Goal: Task Accomplishment & Management: Complete application form

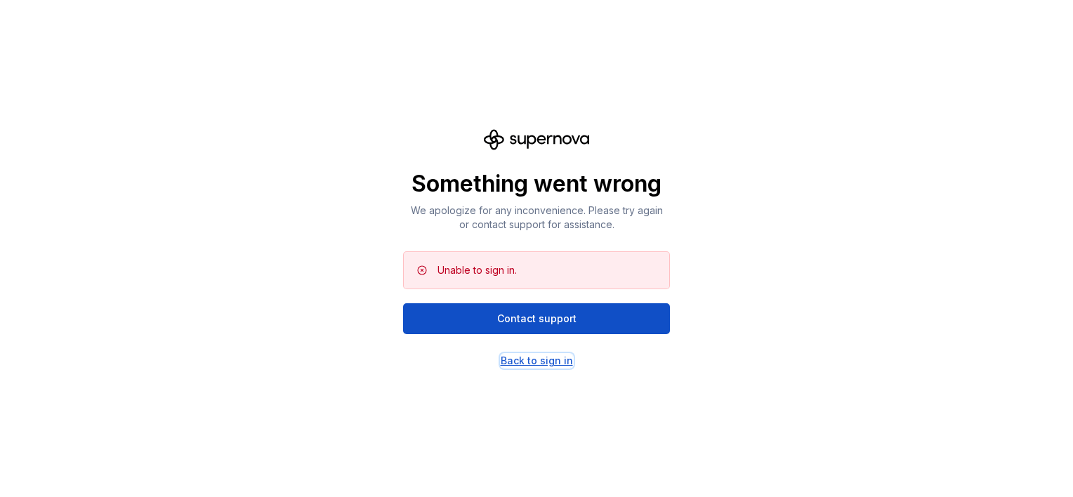
click at [531, 357] on div "Back to sign in" at bounding box center [537, 361] width 72 height 14
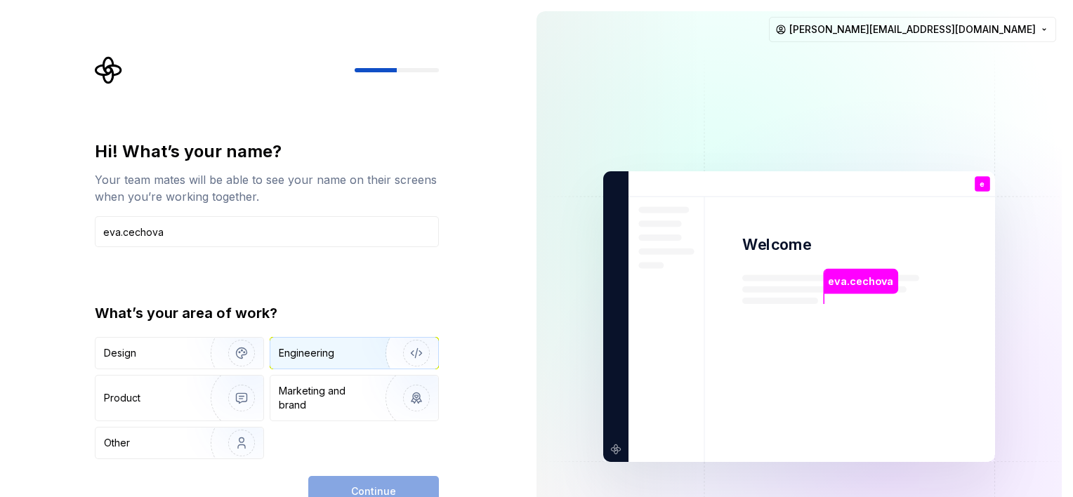
type input "eva.cechova"
click at [368, 347] on img "button" at bounding box center [407, 353] width 90 height 94
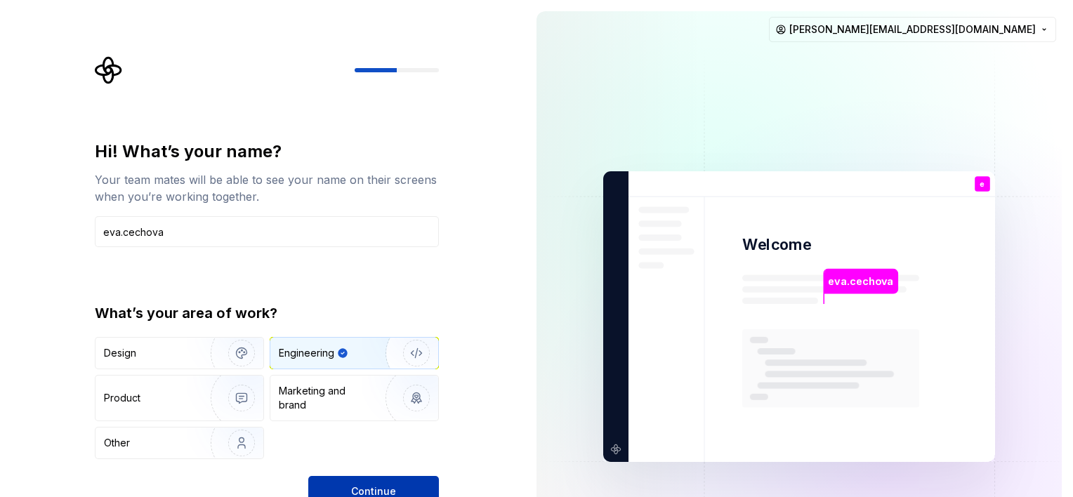
click at [386, 478] on button "Continue" at bounding box center [373, 491] width 131 height 31
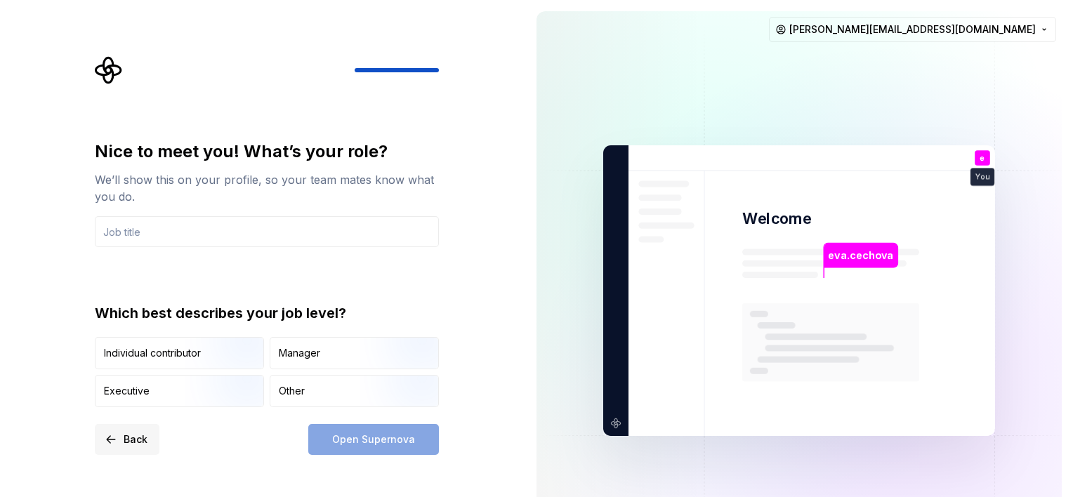
click at [144, 440] on span "Back" at bounding box center [136, 440] width 24 height 14
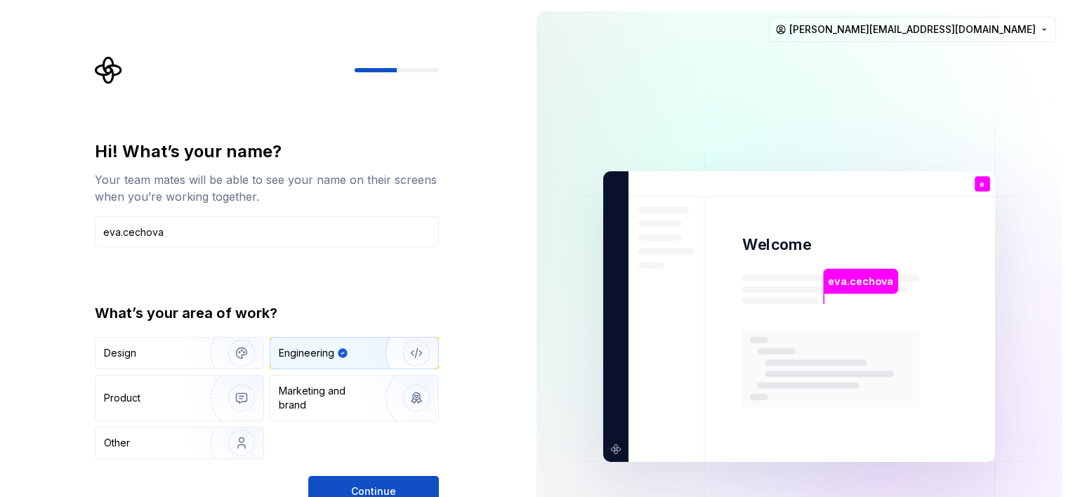
drag, startPoint x: 212, startPoint y: 223, endPoint x: 27, endPoint y: 227, distance: 185.4
click at [27, 227] on div "Hi! What’s your name? Your team mates will be able to see your name on their sc…" at bounding box center [262, 316] width 525 height 633
type input "[PERSON_NAME]"
click at [331, 430] on div "Design Engineering Product Marketing and brand Other" at bounding box center [267, 398] width 344 height 122
click at [370, 480] on button "Continue" at bounding box center [373, 491] width 131 height 31
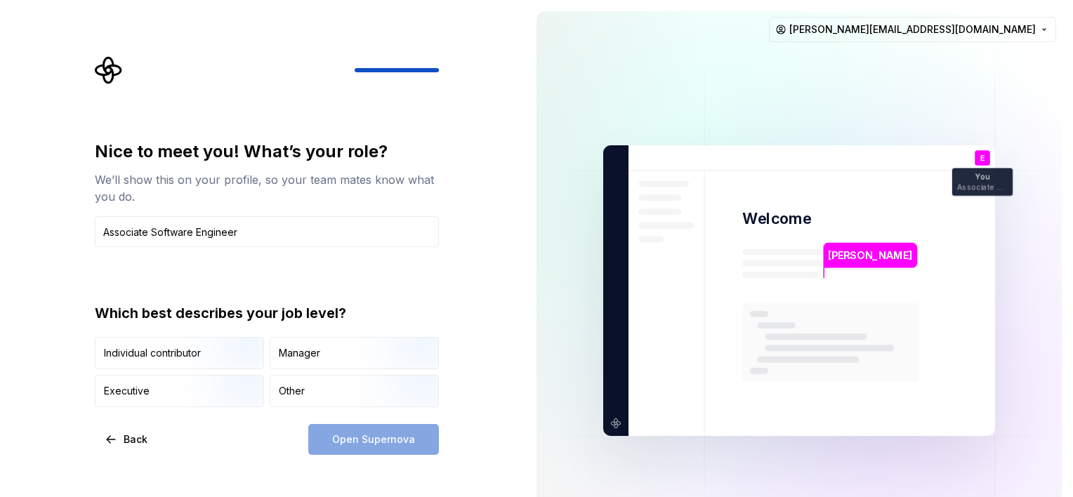
type input "Associate Software Engineer"
click at [348, 449] on div "Open Supernova" at bounding box center [373, 439] width 131 height 31
click at [226, 431] on div "Back Open Supernova" at bounding box center [267, 439] width 344 height 31
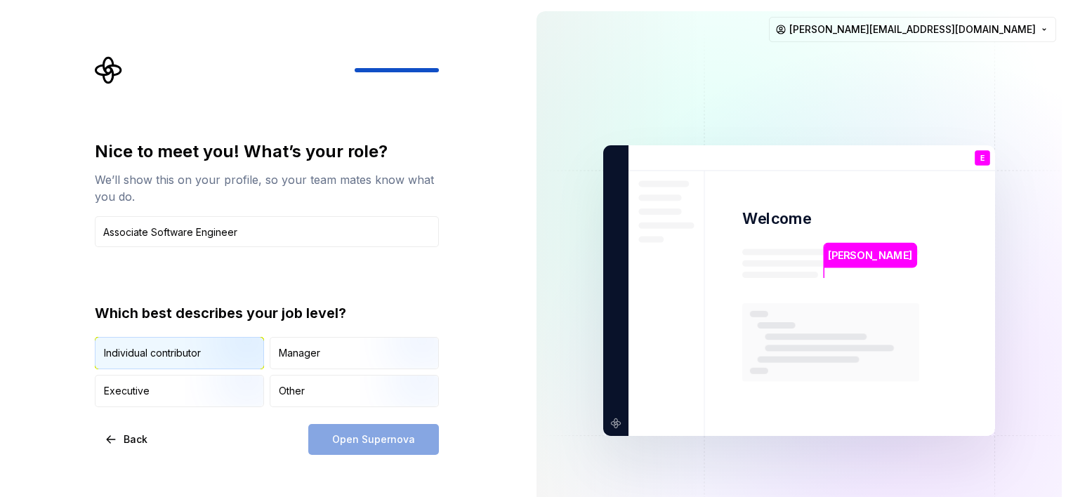
click at [216, 362] on img "button" at bounding box center [230, 371] width 90 height 94
click at [356, 443] on span "Open Supernova" at bounding box center [373, 440] width 83 height 14
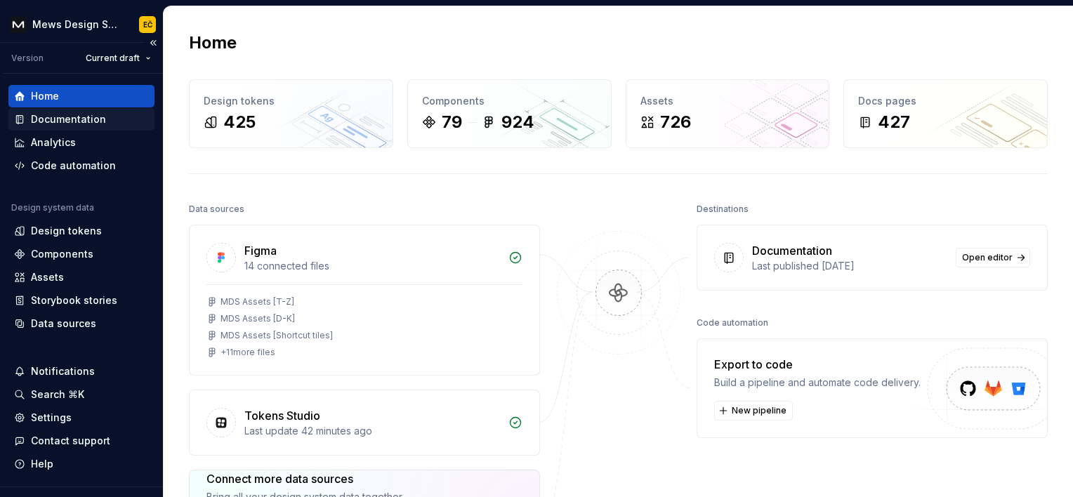
click at [63, 126] on div "Documentation" at bounding box center [81, 119] width 146 height 22
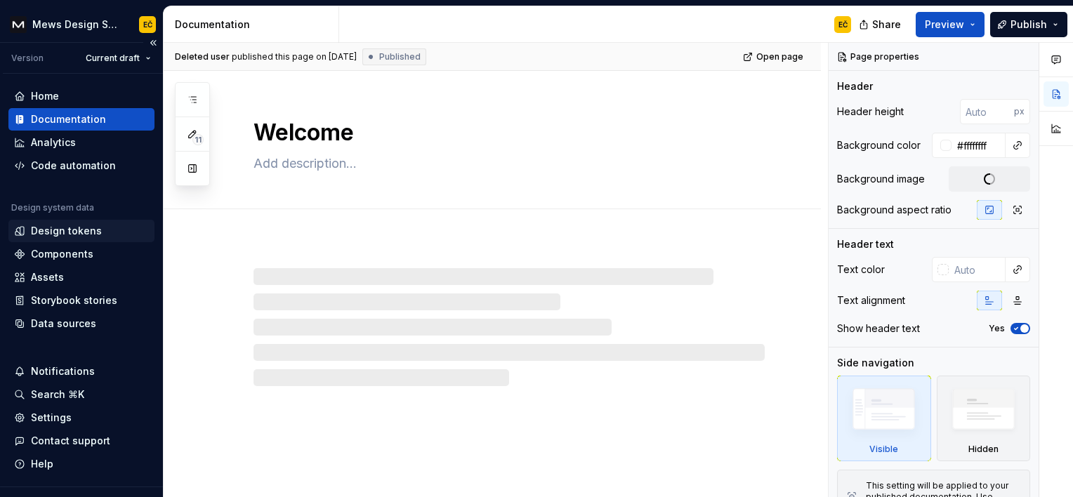
type textarea "*"
click at [79, 228] on div "Design tokens" at bounding box center [66, 231] width 71 height 14
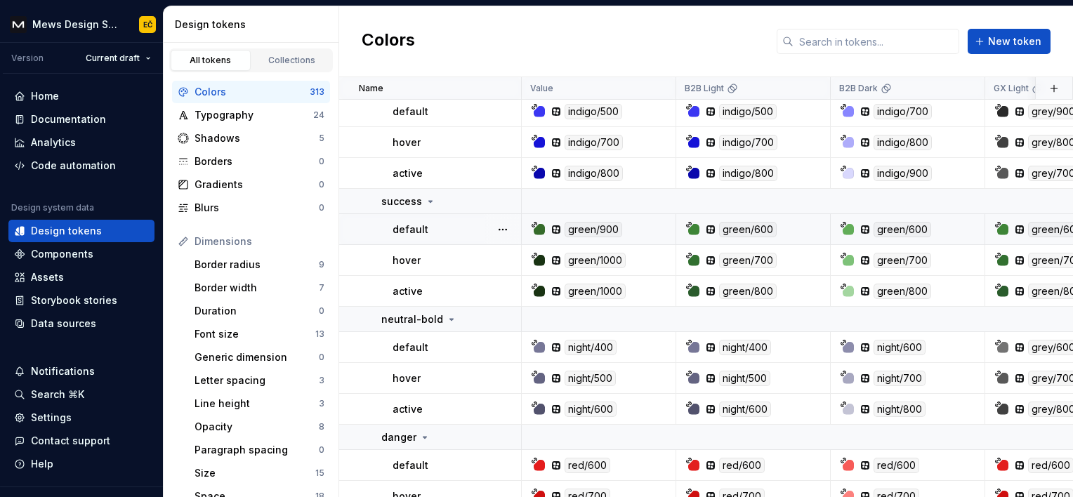
scroll to position [70, 0]
